Goal: Information Seeking & Learning: Learn about a topic

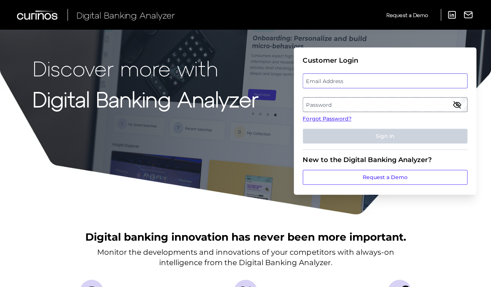
type input "[EMAIL_ADDRESS][DOMAIN_NAME]"
click at [385, 136] on button "Sign In" at bounding box center [385, 136] width 165 height 15
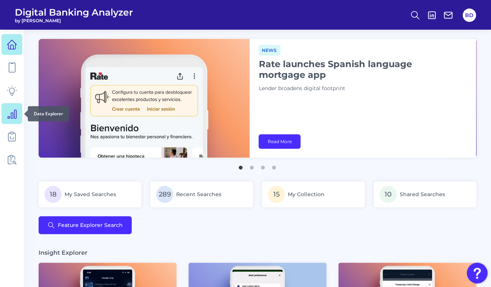
click at [13, 116] on icon at bounding box center [12, 113] width 10 height 10
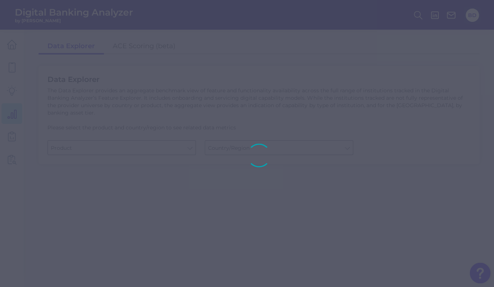
type input "Business Bank Account"
type input "[GEOGRAPHIC_DATA]"
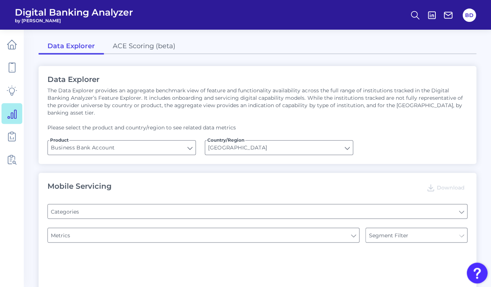
type input "Pre-login Features"
type input "Channel"
type input "Login"
type input "Can you apply for the PRODUCT as a new to brand customer on ANY digital channel?"
type input "Type of Institution"
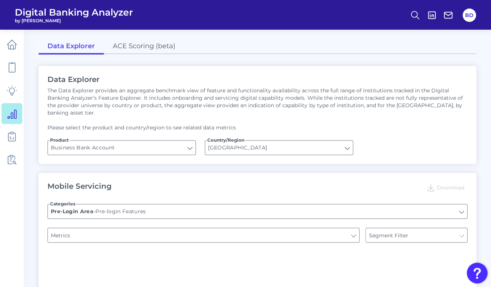
type input "Type of Institution"
type input "Does it offer third-party single sign on?"
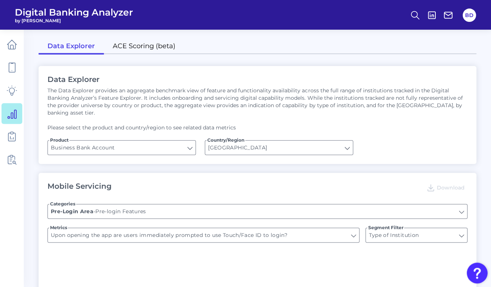
type input "Upon opening the app are users immediately prompted to use Touch/Face ID to log…"
drag, startPoint x: 146, startPoint y: 49, endPoint x: 142, endPoint y: 59, distance: 11.0
click at [146, 49] on link "ACE Scoring (beta)" at bounding box center [144, 47] width 81 height 16
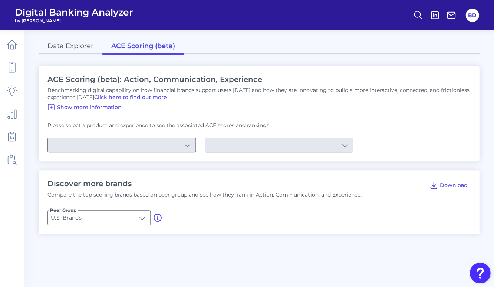
type input "Checking / Current Account"
type input "Mobile Servicing"
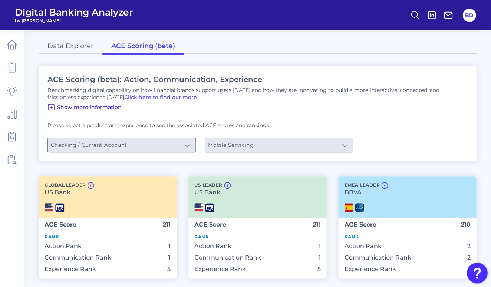
click at [51, 107] on icon at bounding box center [51, 107] width 6 height 6
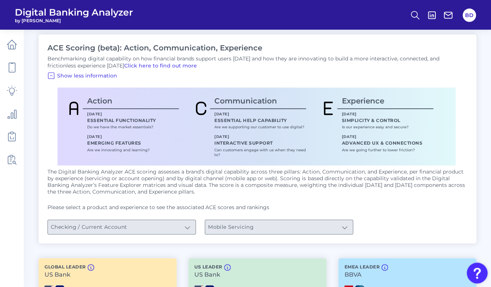
scroll to position [33, 0]
